Goal: Download file/media

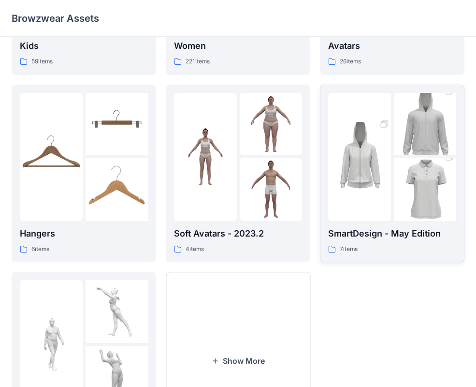
scroll to position [241, 0]
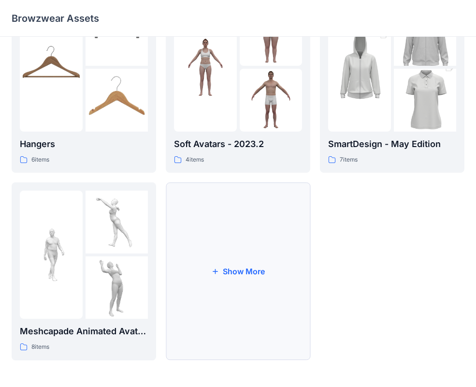
click at [220, 299] on button "Show More" at bounding box center [238, 271] width 145 height 178
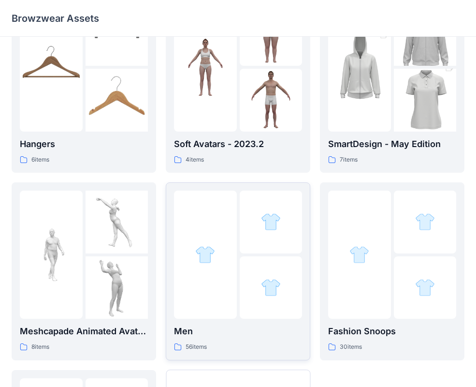
click at [250, 293] on div at bounding box center [271, 287] width 63 height 63
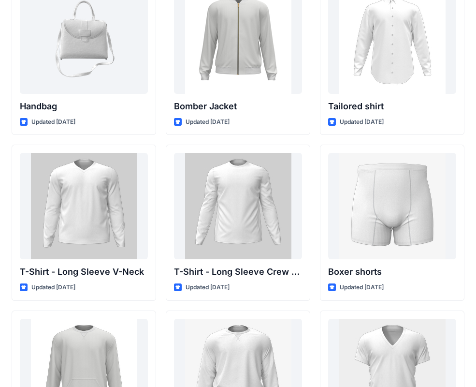
scroll to position [430, 0]
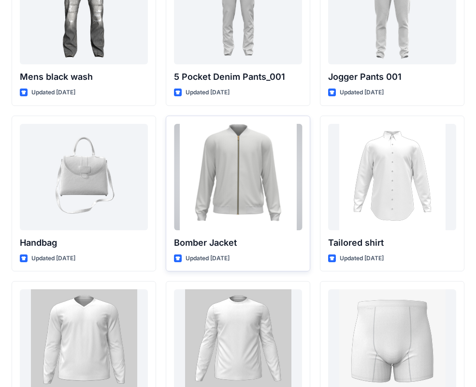
click at [254, 186] on div at bounding box center [238, 177] width 128 height 106
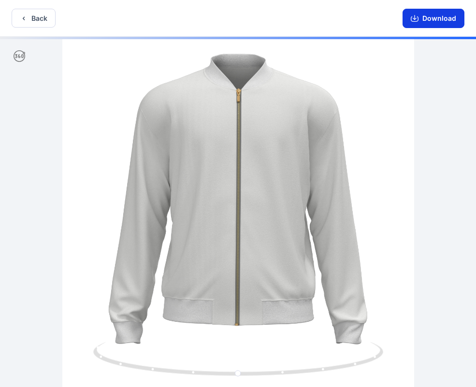
click at [441, 14] on button "Download" at bounding box center [434, 18] width 62 height 19
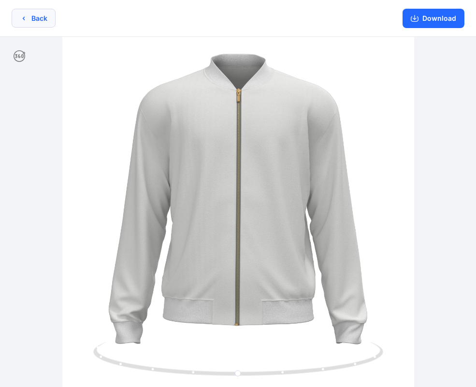
click at [17, 24] on button "Back" at bounding box center [34, 18] width 44 height 19
